Goal: Information Seeking & Learning: Find specific fact

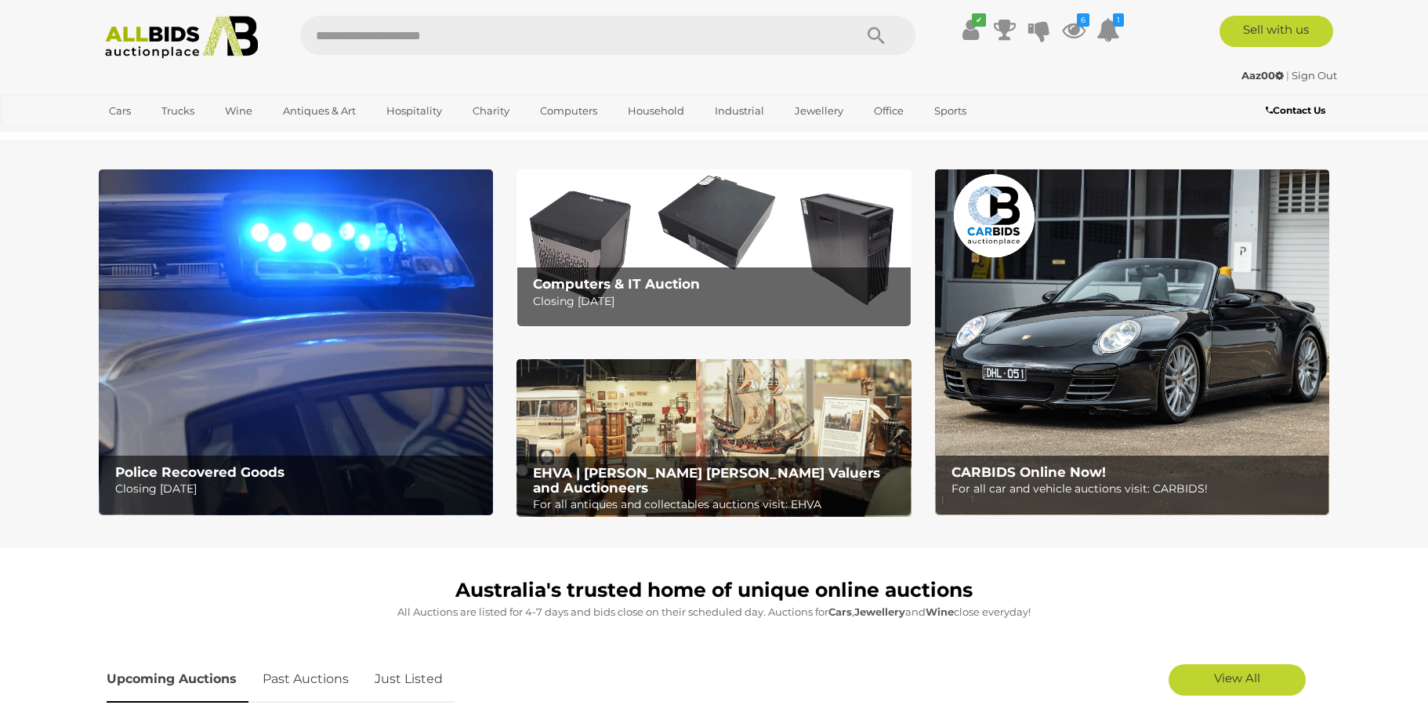
click at [460, 38] on input "text" at bounding box center [569, 35] width 538 height 39
type input "****"
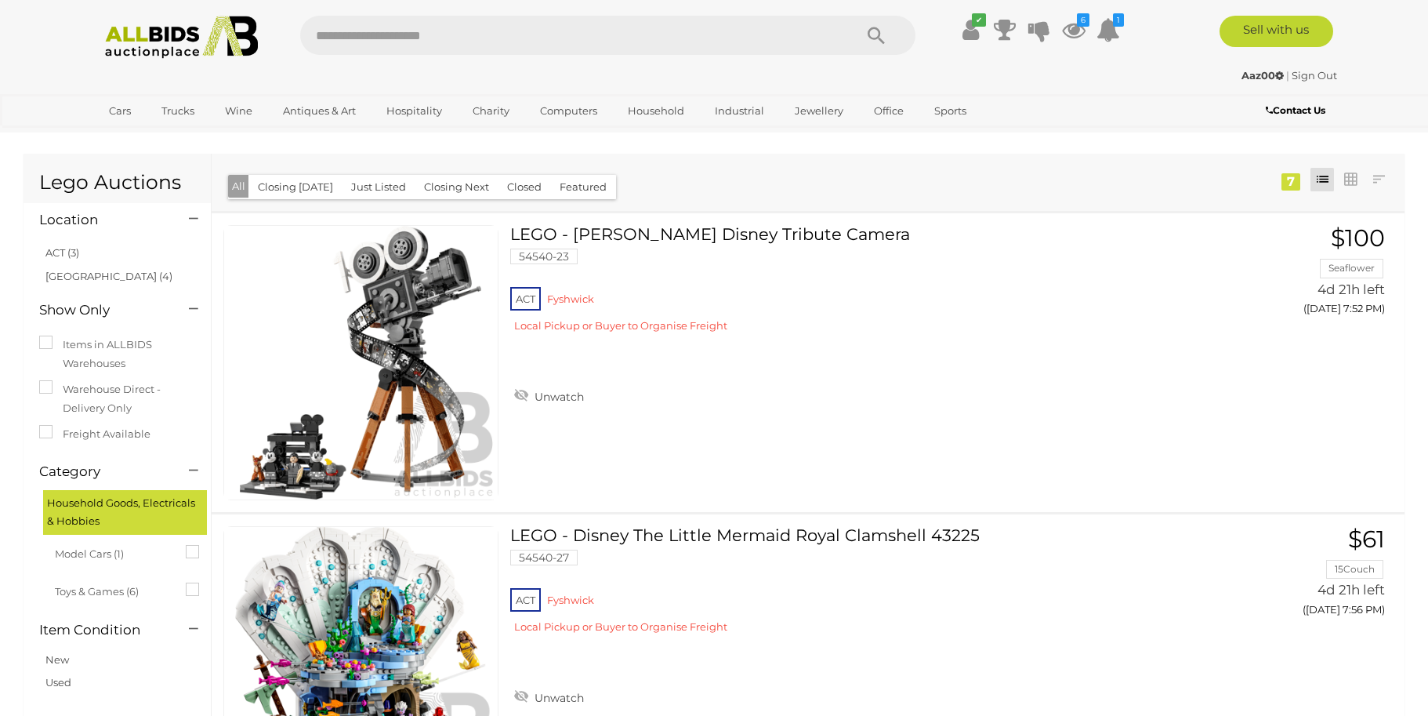
click at [460, 42] on input "text" at bounding box center [569, 35] width 538 height 39
type input "*****"
